Goal: Check status: Check status

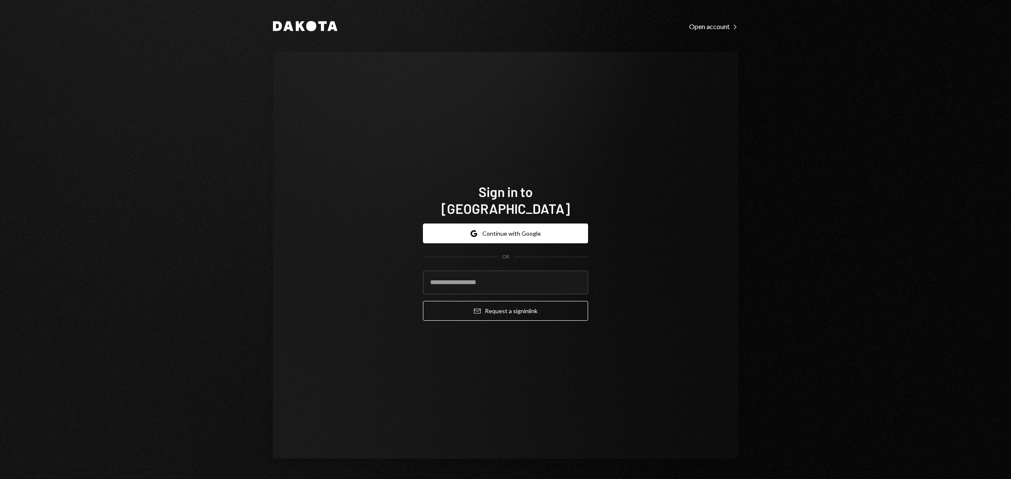
click at [405, 177] on form "Google Continue with Google OR Email Request a sign in link" at bounding box center [505, 272] width 165 height 97
click at [405, 177] on input "email" at bounding box center [505, 283] width 165 height 24
type input "**********"
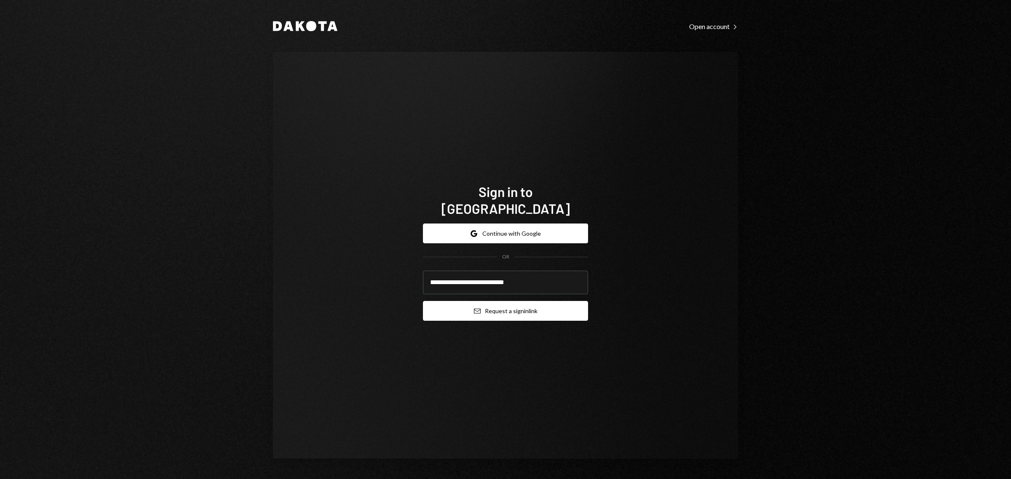
click at [405, 177] on button "Email Request a sign in link" at bounding box center [505, 311] width 165 height 20
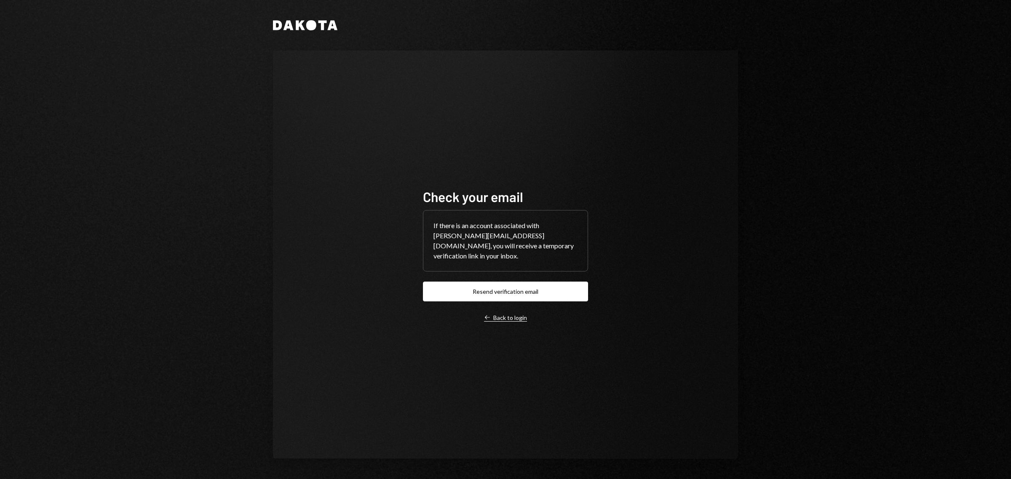
click at [405, 177] on div "Left Arrow Back to login" at bounding box center [505, 318] width 43 height 8
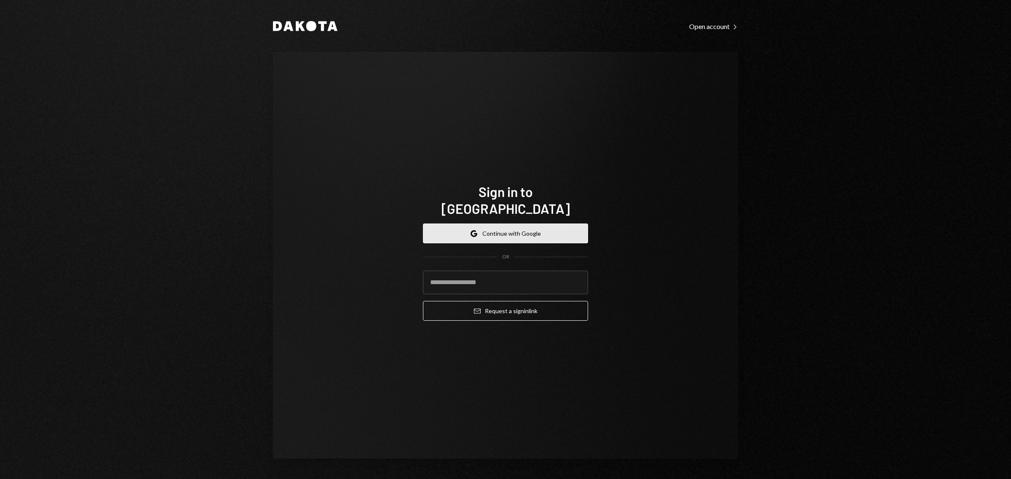
click at [405, 177] on button "Google Continue with Google" at bounding box center [505, 234] width 165 height 20
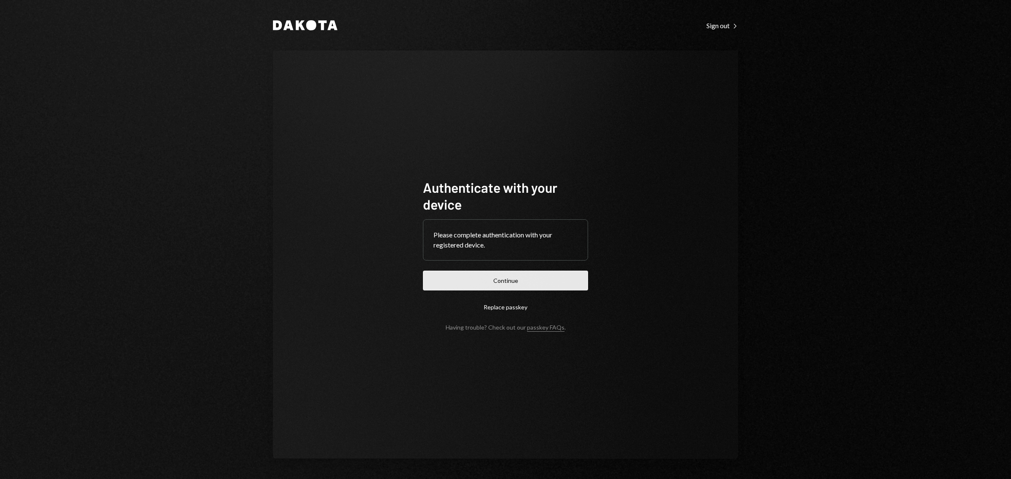
click at [520, 280] on button "Continue" at bounding box center [505, 281] width 165 height 20
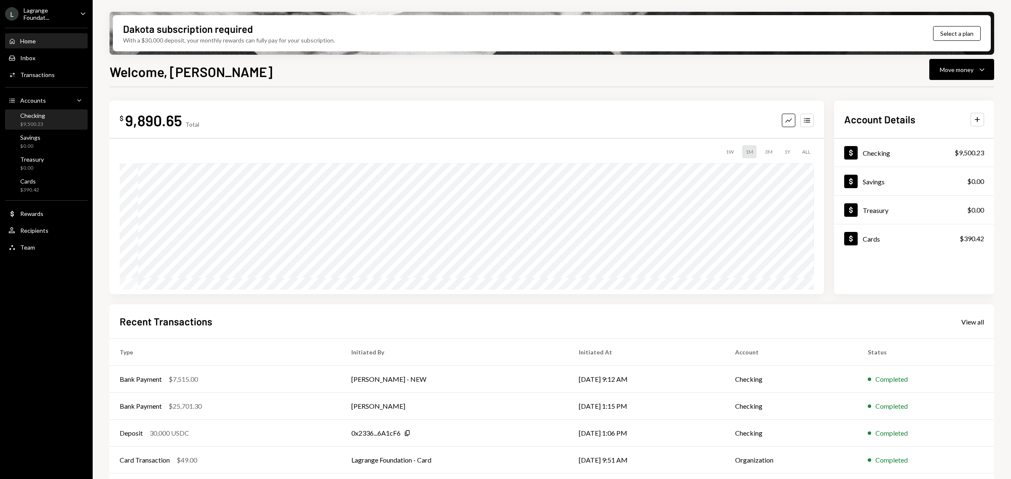
click at [47, 119] on div "Checking $9,500.23" at bounding box center [46, 120] width 76 height 16
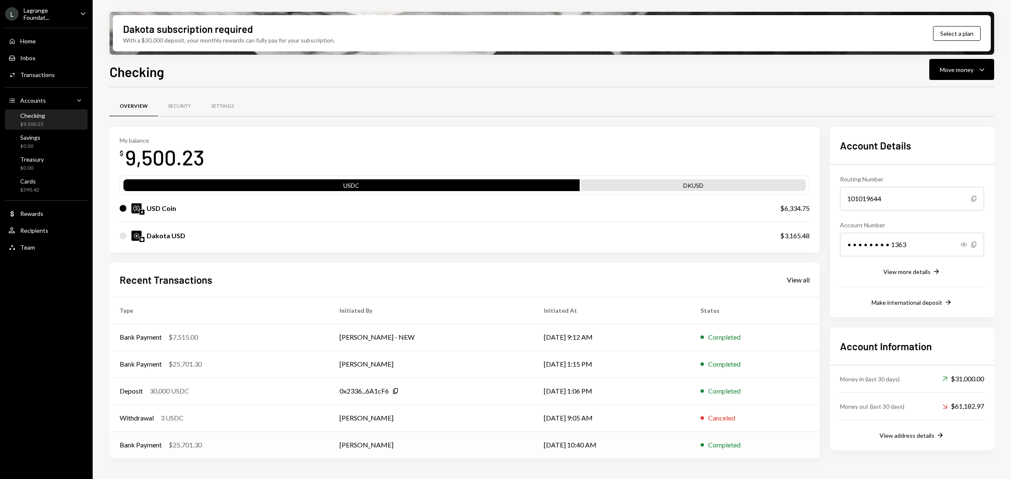
click at [215, 443] on div "Bank Payment $25,701.30" at bounding box center [220, 445] width 200 height 10
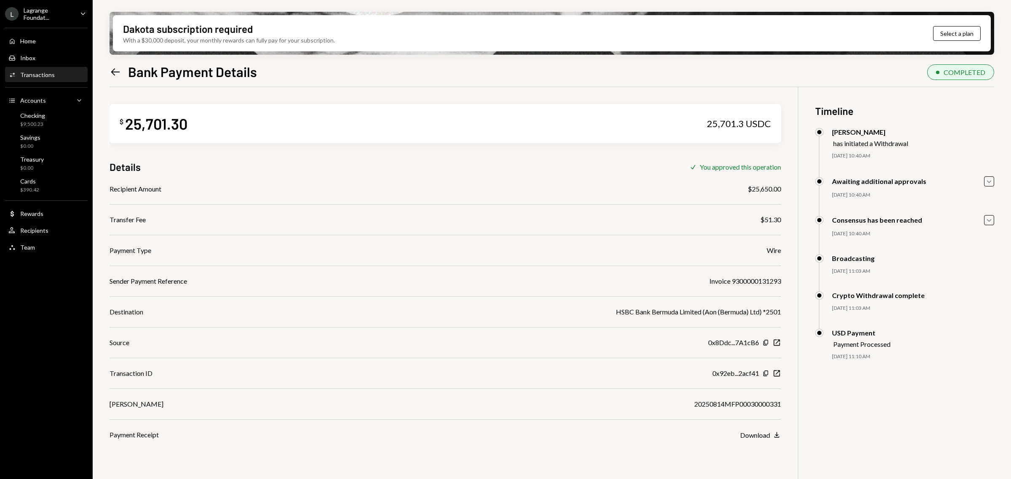
click at [117, 68] on icon "Left Arrow" at bounding box center [115, 72] width 12 height 12
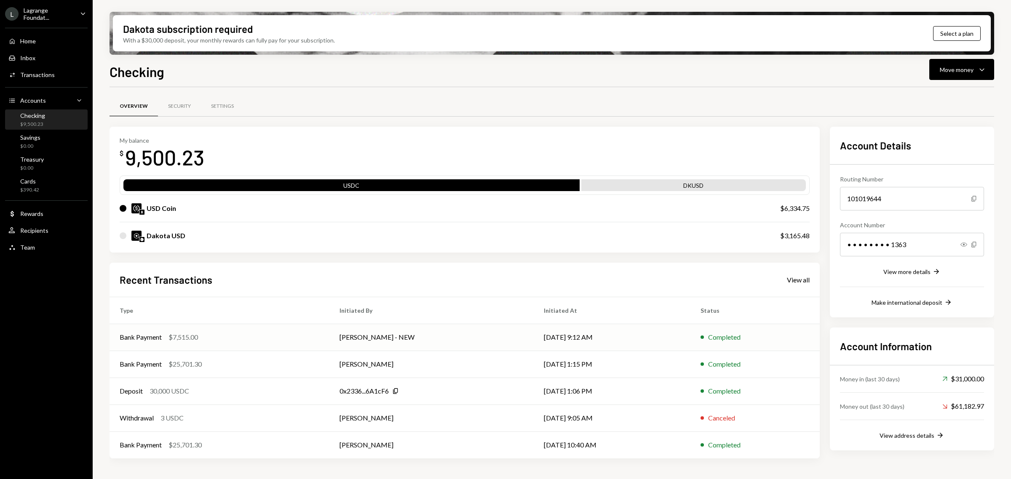
click at [508, 341] on td "[PERSON_NAME] - NEW" at bounding box center [431, 337] width 204 height 27
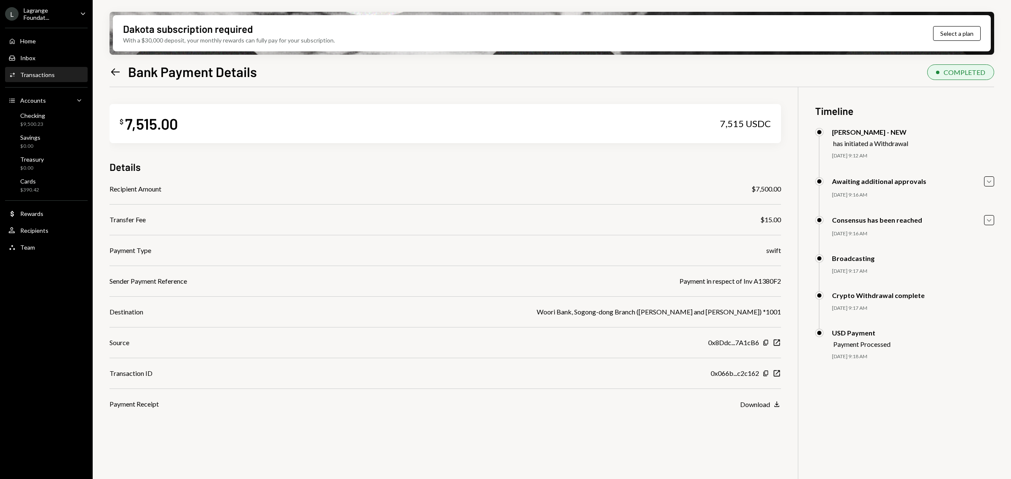
click at [115, 70] on icon "Left Arrow" at bounding box center [115, 72] width 12 height 12
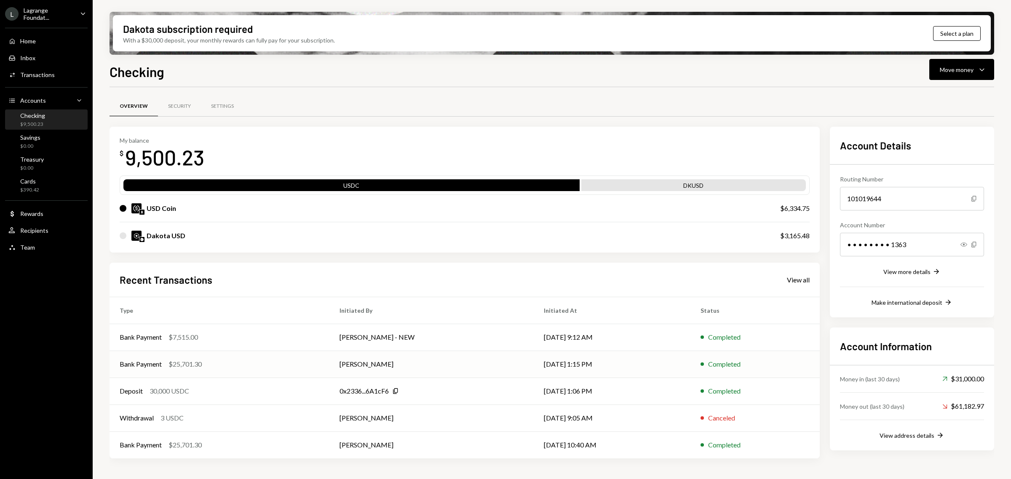
click at [253, 363] on div "Bank Payment $25,701.30" at bounding box center [220, 364] width 200 height 10
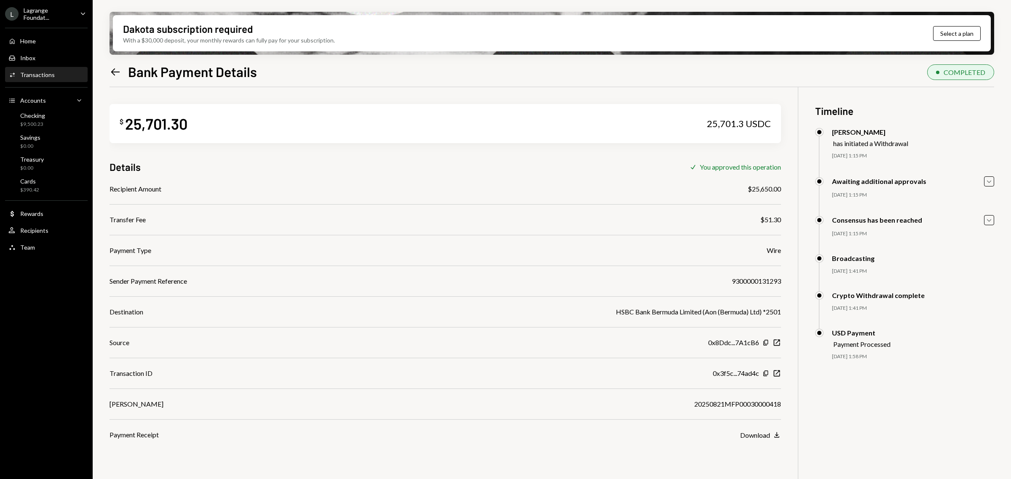
drag, startPoint x: 870, startPoint y: 361, endPoint x: 843, endPoint y: 174, distance: 189.4
click at [840, 171] on div "Lisbeth Gratereaux has initiated a Withdrawal 08/21/25 1:15 PM George Norris - …" at bounding box center [904, 252] width 179 height 249
click at [898, 346] on div "USD Payment Payment Processed" at bounding box center [904, 338] width 179 height 19
click at [116, 70] on icon "Left Arrow" at bounding box center [115, 72] width 12 height 12
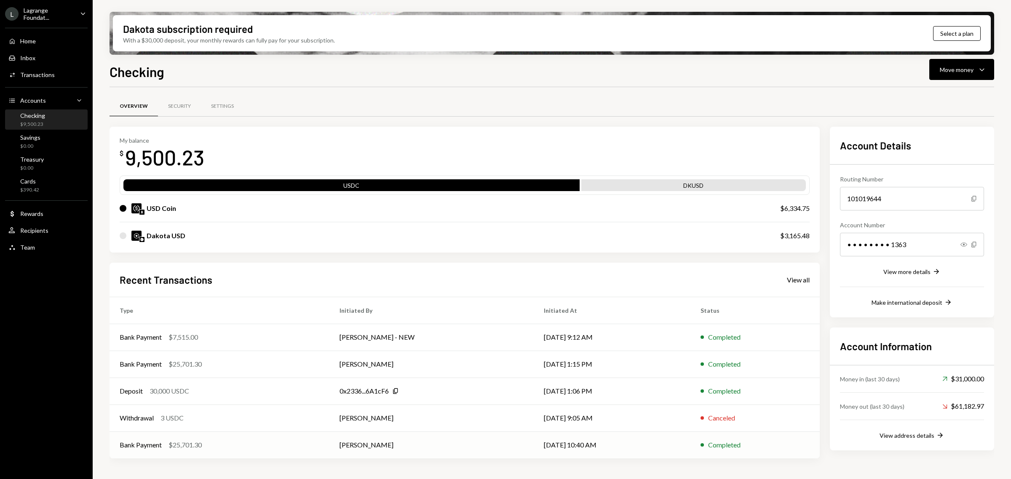
click at [236, 445] on div "Bank Payment $25,701.30" at bounding box center [220, 445] width 200 height 10
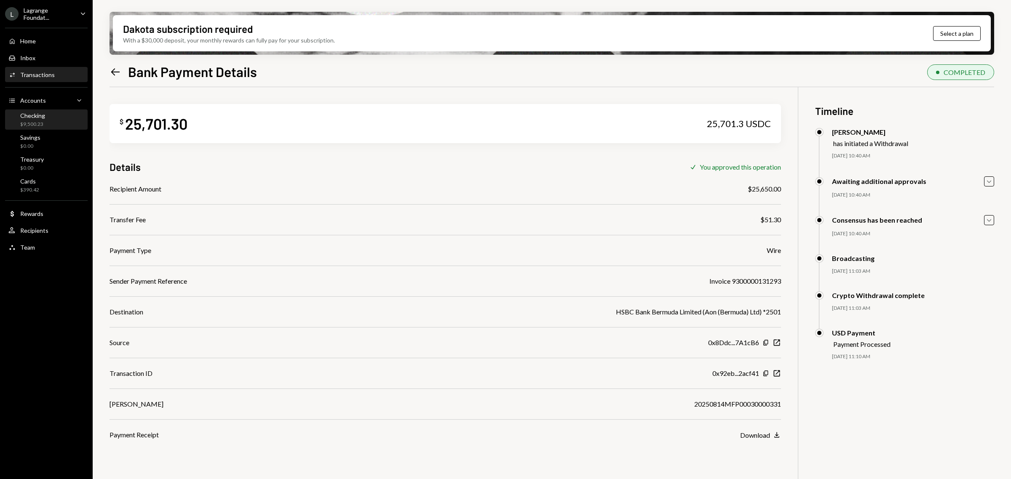
click at [49, 122] on div "Checking $9,500.23" at bounding box center [46, 120] width 76 height 16
